Goal: Complete application form

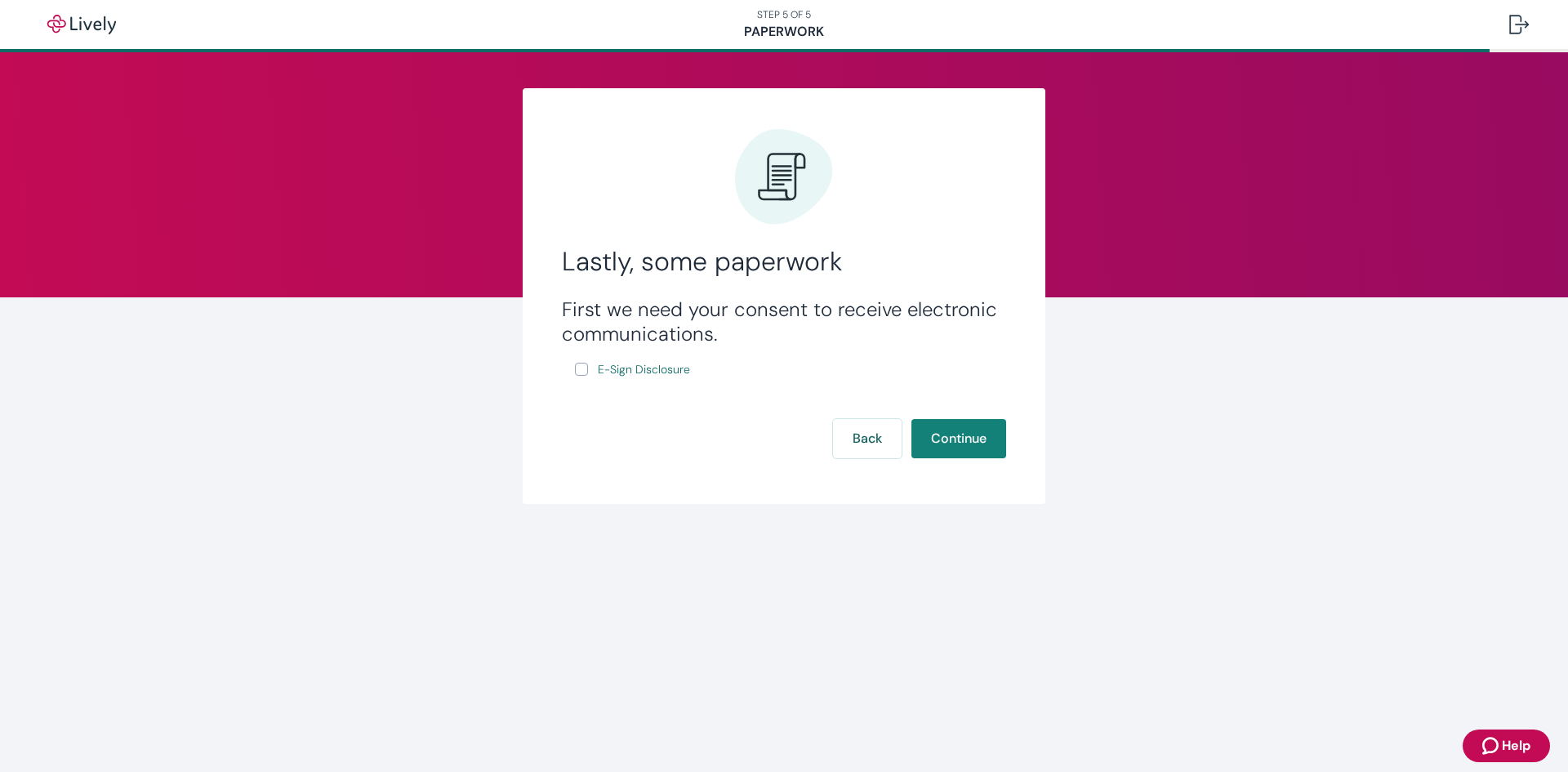
click at [580, 373] on input "E-Sign Disclosure" at bounding box center [581, 369] width 13 height 13
checkbox input "true"
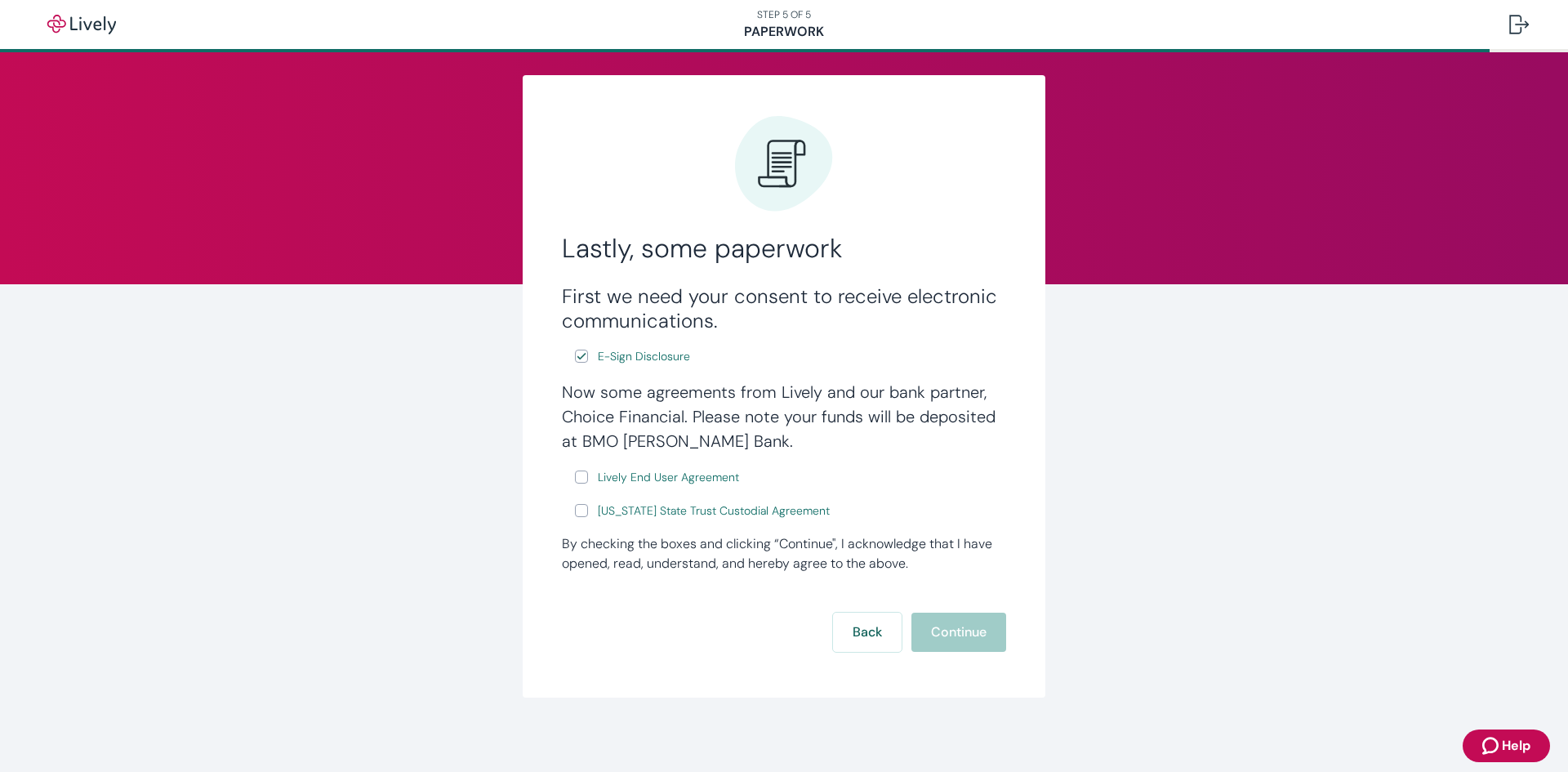
scroll to position [17, 0]
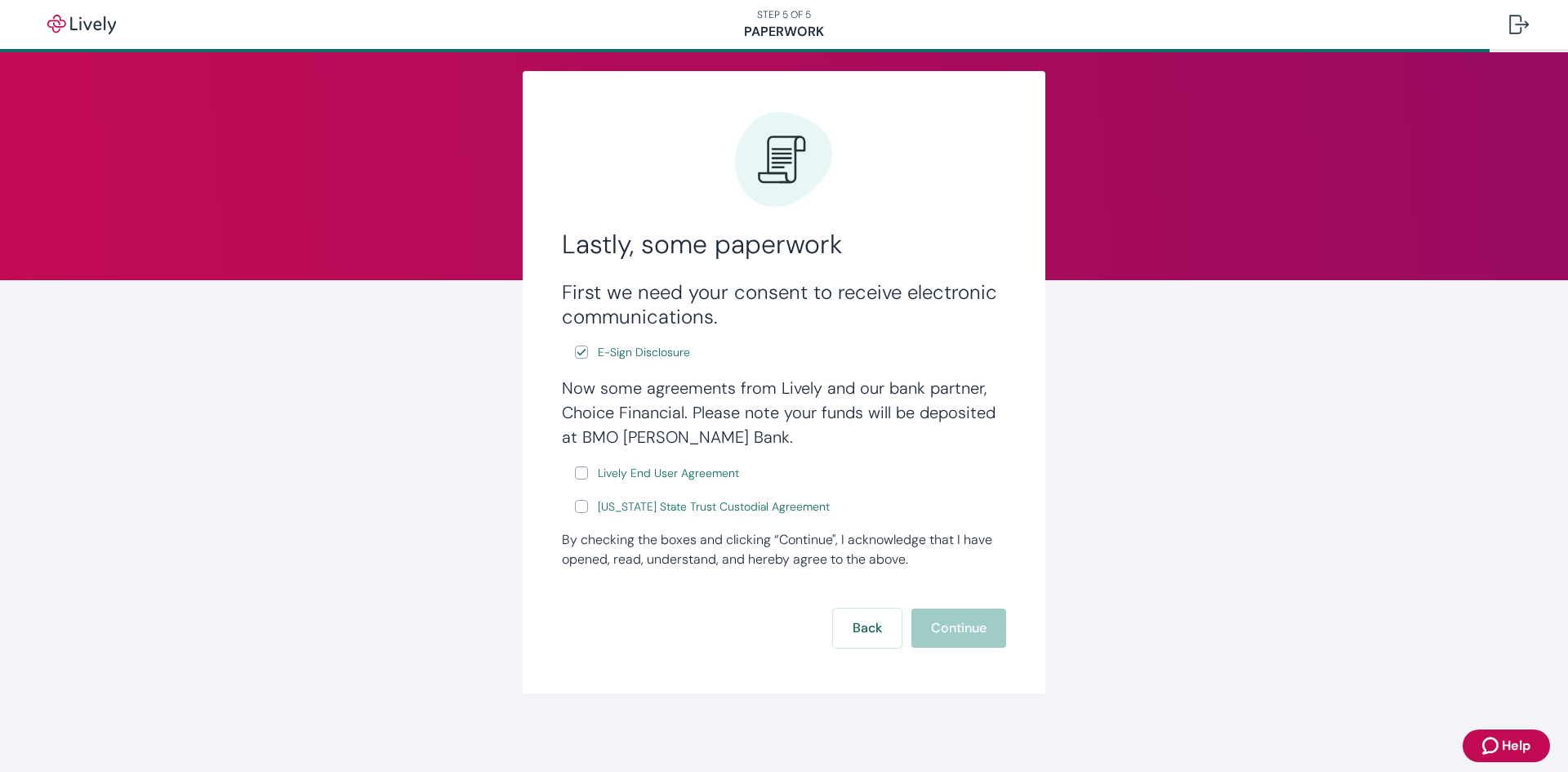
click at [575, 474] on input "Lively End User Agreement" at bounding box center [581, 473] width 13 height 13
checkbox input "true"
click at [575, 501] on input "Wyoming State Trust Custodial Agreement" at bounding box center [581, 507] width 13 height 13
checkbox input "true"
click at [935, 610] on button "Continue" at bounding box center [959, 628] width 94 height 39
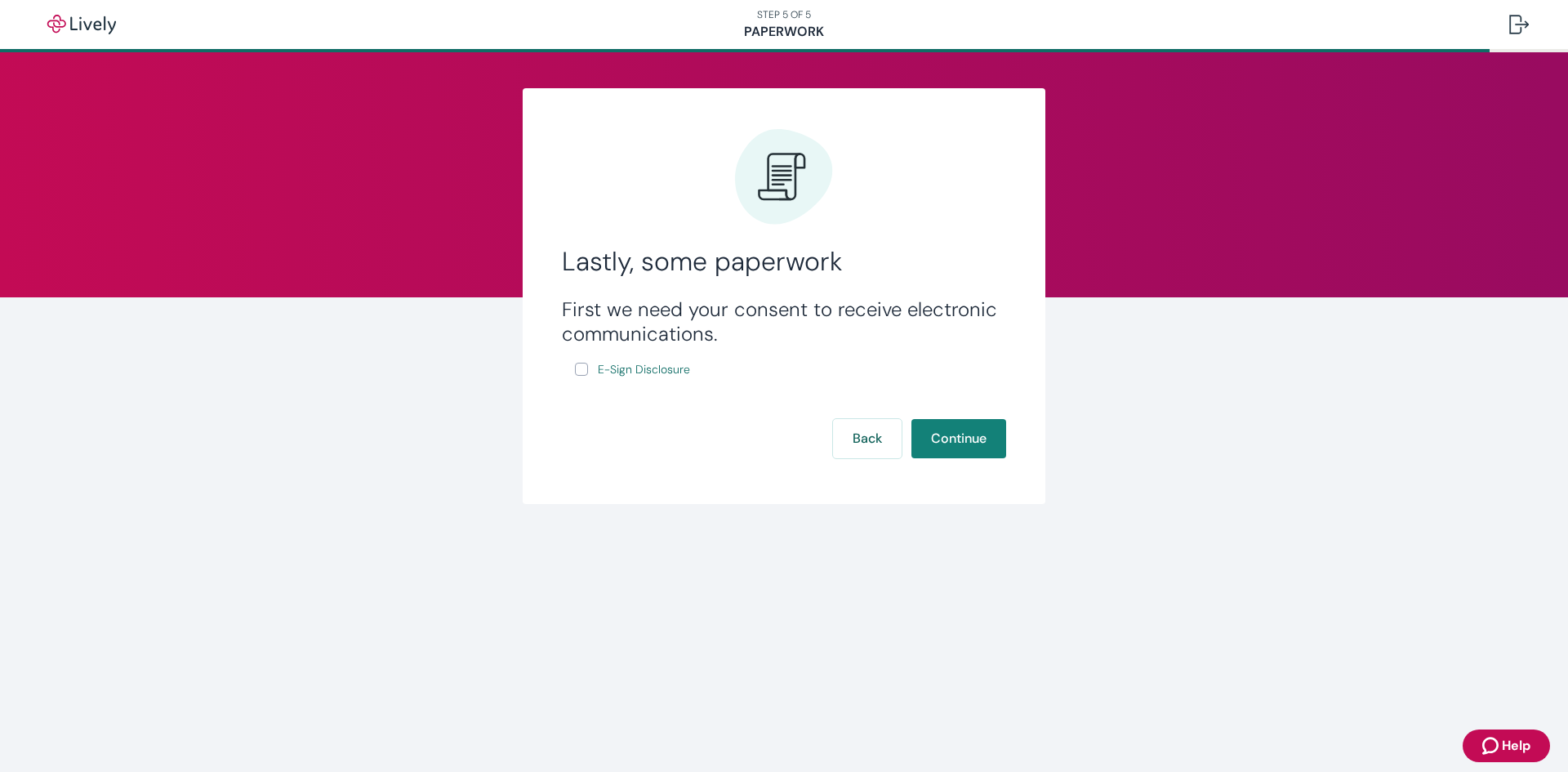
click at [583, 367] on input "E-Sign Disclosure" at bounding box center [581, 369] width 13 height 13
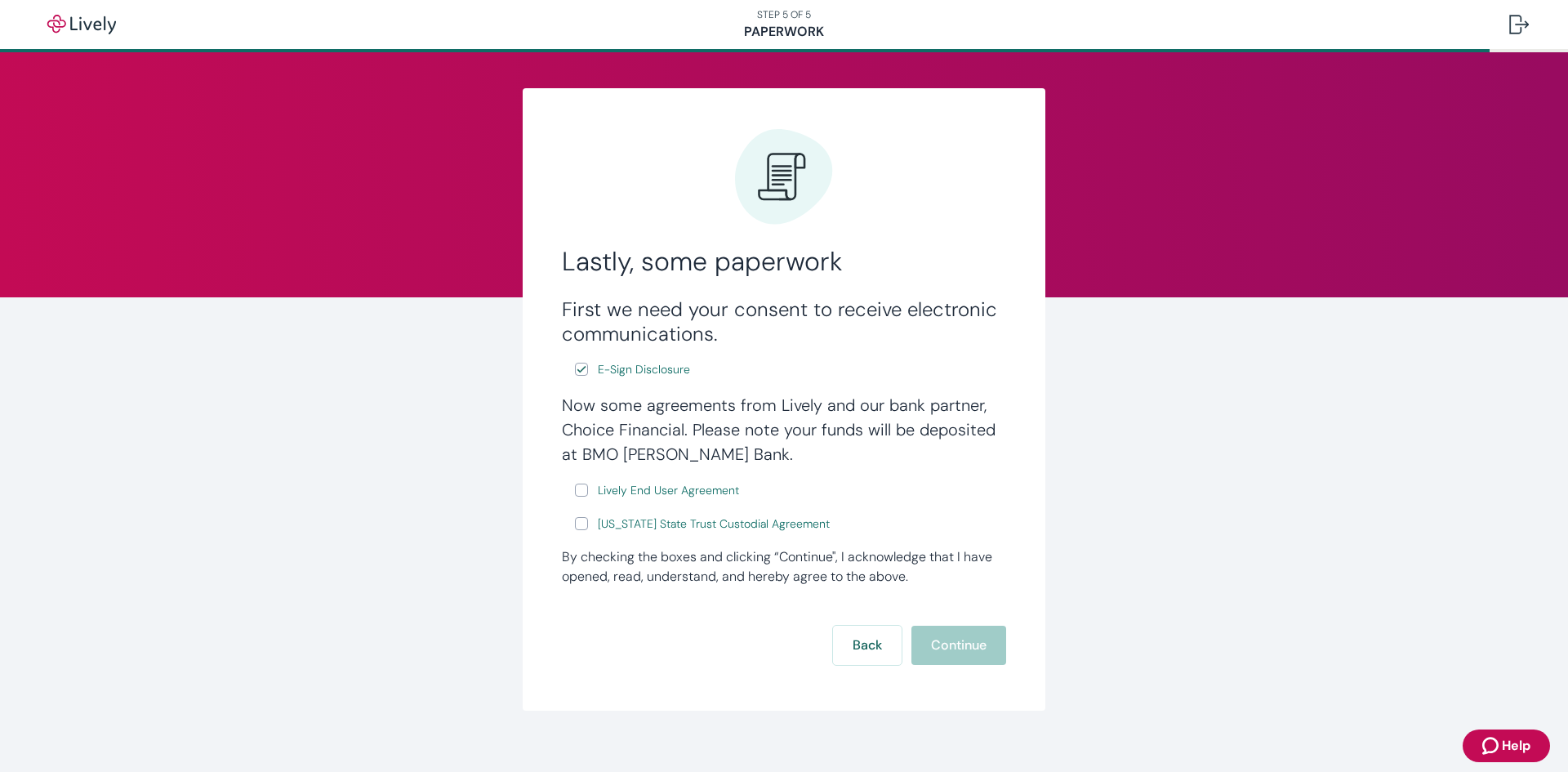
click at [578, 371] on input "E-Sign Disclosure" at bounding box center [581, 369] width 13 height 13
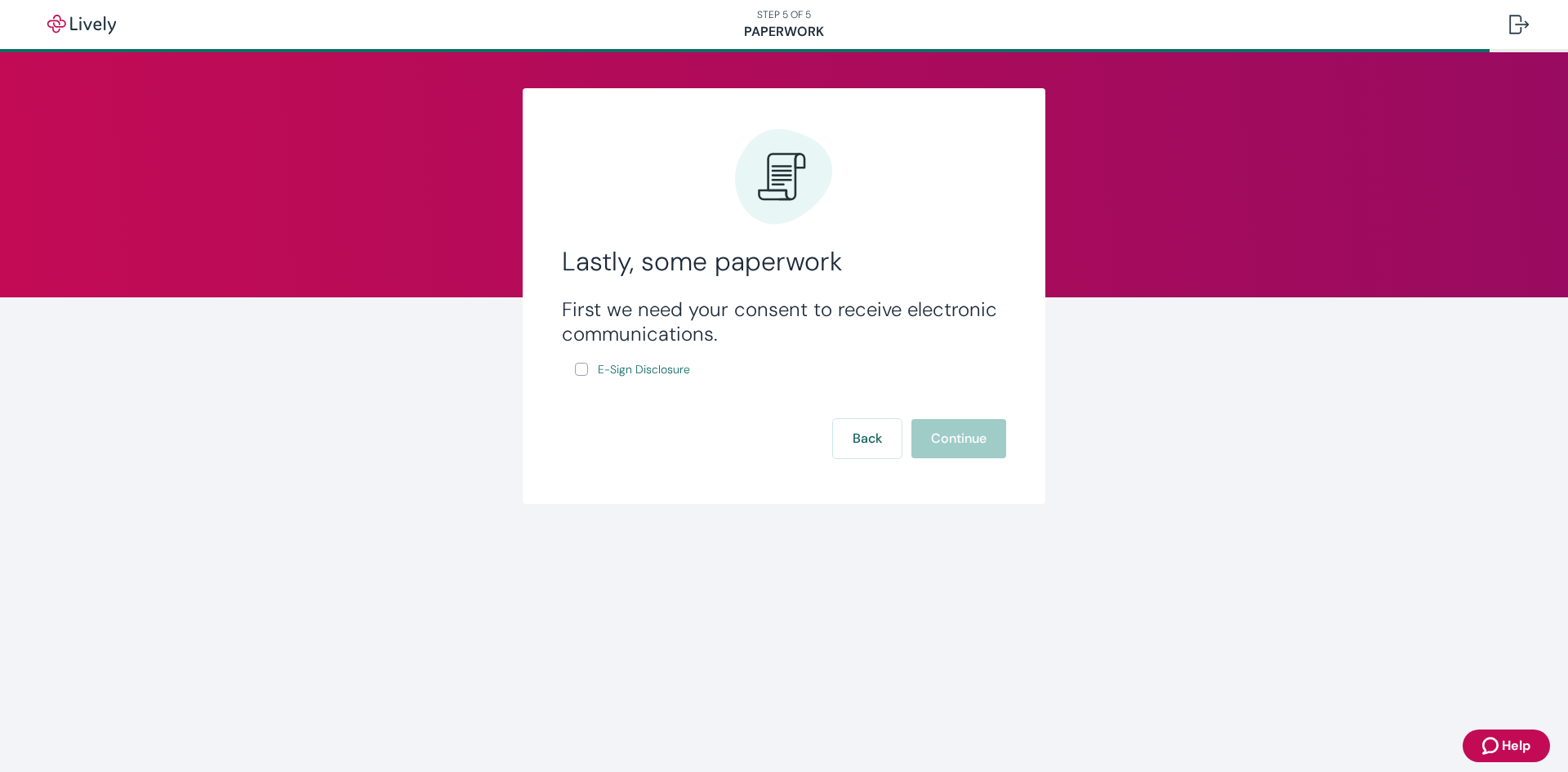
click at [569, 366] on div "First we need your consent to receive electronic communications. E-Sign Disclos…" at bounding box center [784, 338] width 444 height 83
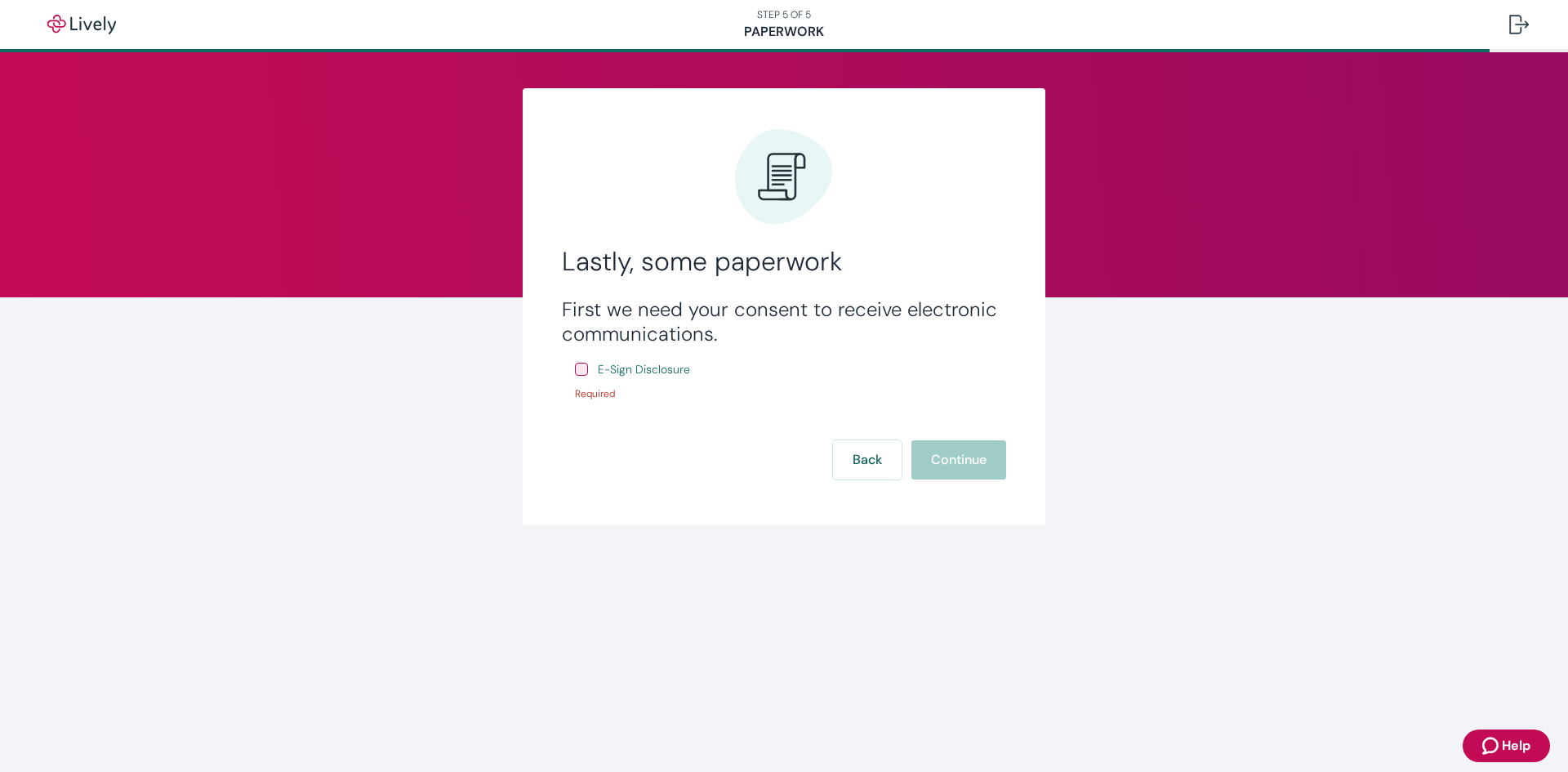
click at [586, 373] on input "E-Sign Disclosure" at bounding box center [581, 369] width 13 height 13
checkbox input "true"
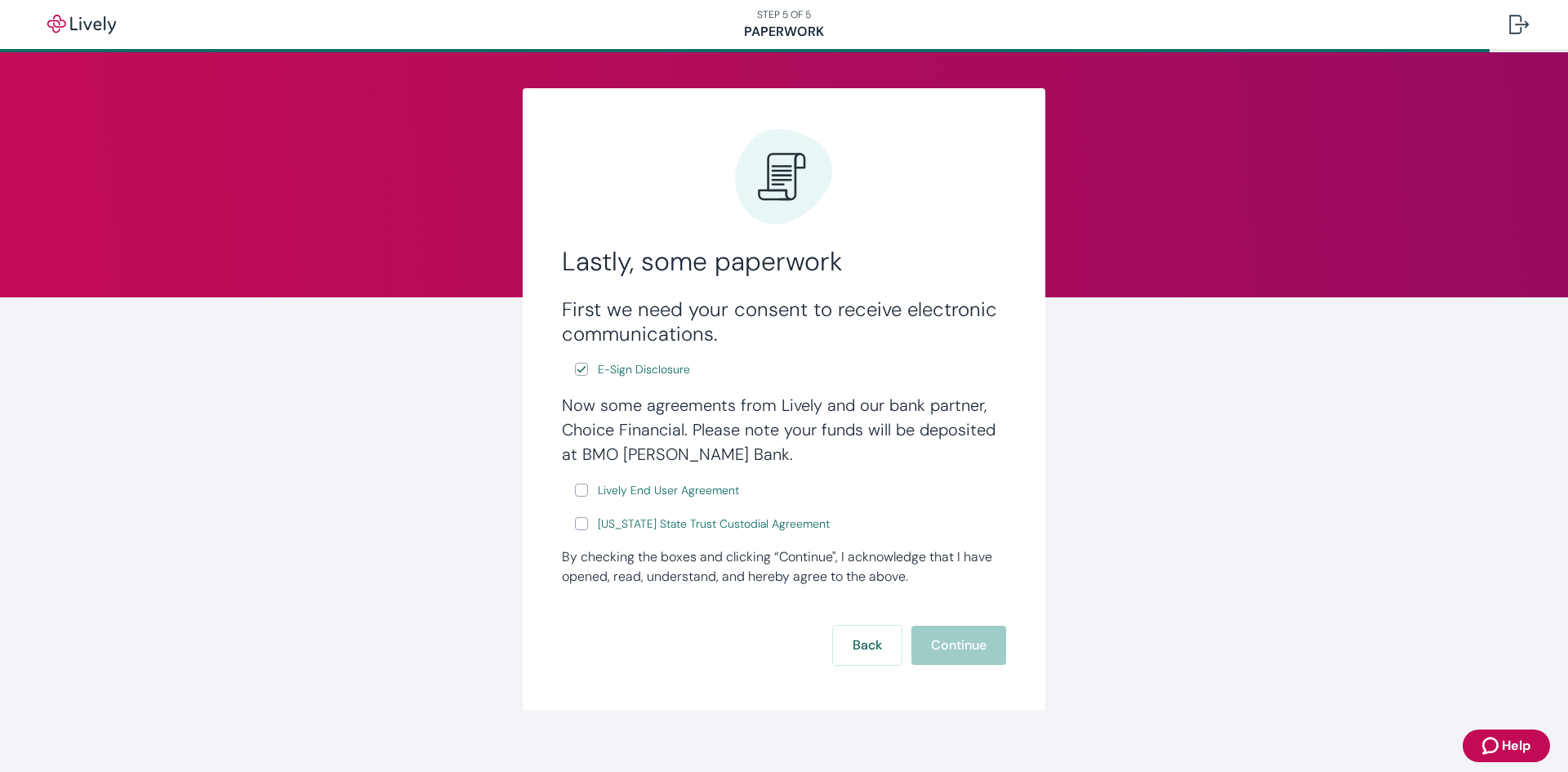
click at [577, 496] on input "Lively End User Agreement" at bounding box center [581, 490] width 13 height 13
checkbox input "true"
click at [575, 521] on input "Wyoming State Trust Custodial Agreement" at bounding box center [581, 523] width 13 height 13
checkbox input "true"
click at [937, 642] on button "Continue" at bounding box center [959, 645] width 94 height 39
